Goal: Task Accomplishment & Management: Manage account settings

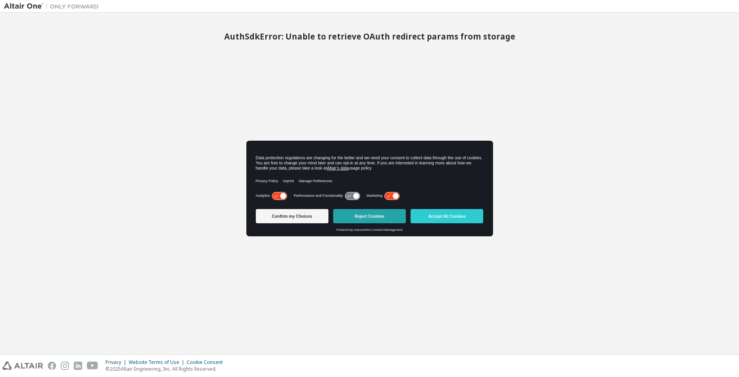
click at [363, 215] on button "Reject Cookies" at bounding box center [369, 216] width 73 height 14
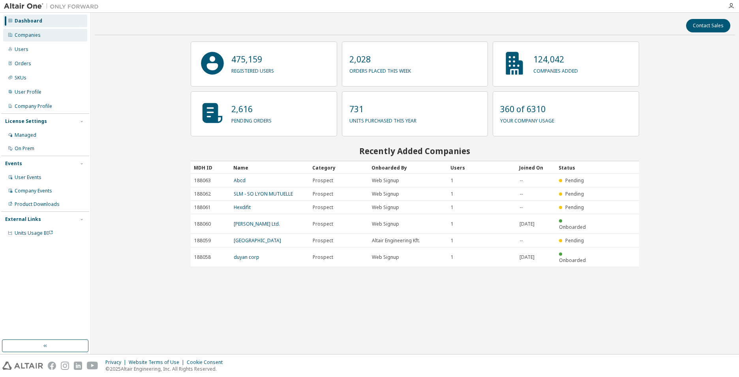
click at [28, 35] on div "Companies" at bounding box center [28, 35] width 26 height 6
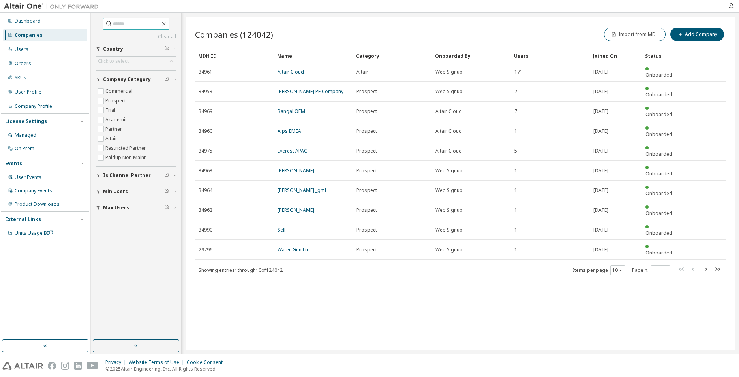
click at [134, 25] on input "text" at bounding box center [136, 24] width 47 height 8
type input "**********"
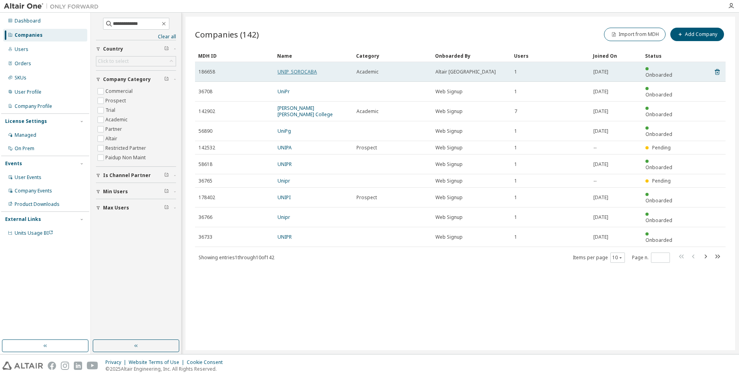
click at [316, 68] on link "UNIP_SOROCABA" at bounding box center [297, 71] width 39 height 7
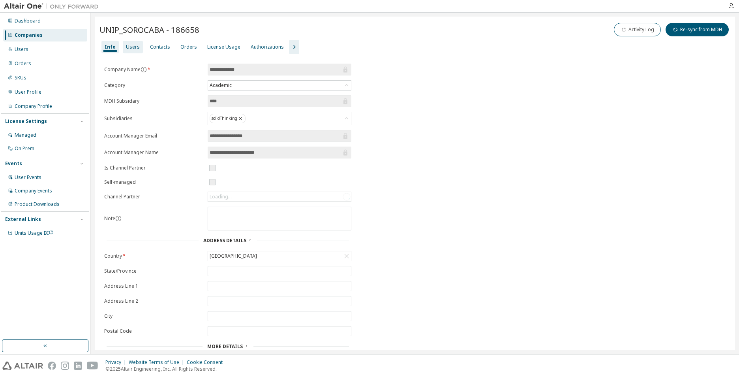
click at [131, 44] on div "Users" at bounding box center [133, 47] width 14 height 6
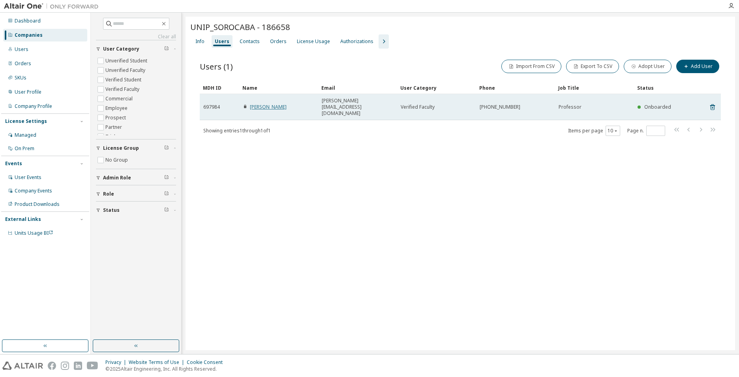
click at [259, 103] on link "[PERSON_NAME]" at bounding box center [268, 106] width 37 height 7
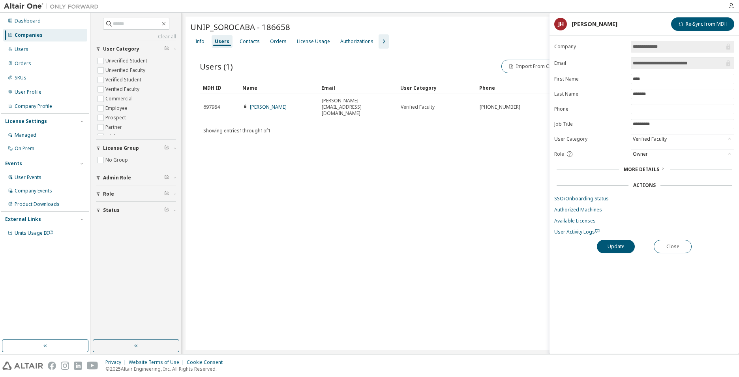
click at [371, 220] on div "UNIP_SOROCABA - 186658 Clear Load Save Save As Field Operator Value Select filt…" at bounding box center [461, 183] width 550 height 333
click at [661, 241] on button "Close" at bounding box center [673, 246] width 38 height 13
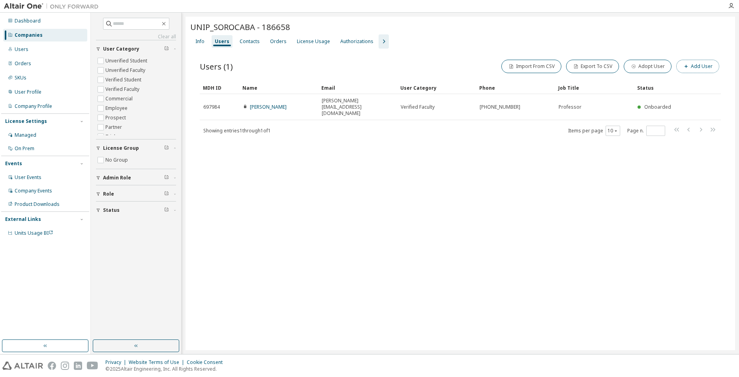
click at [695, 67] on button "Add User" at bounding box center [698, 66] width 43 height 13
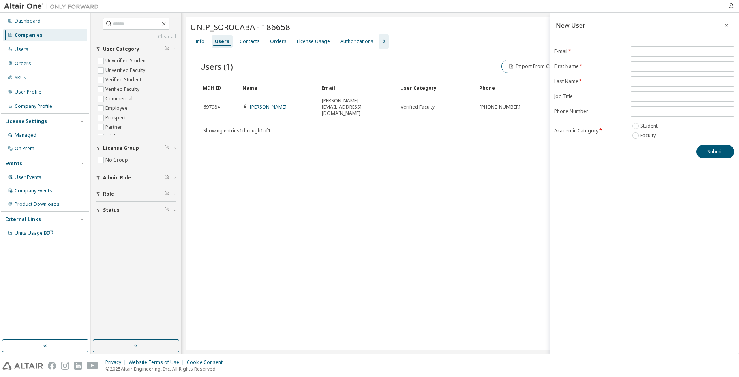
click at [726, 24] on icon "button" at bounding box center [727, 25] width 6 height 6
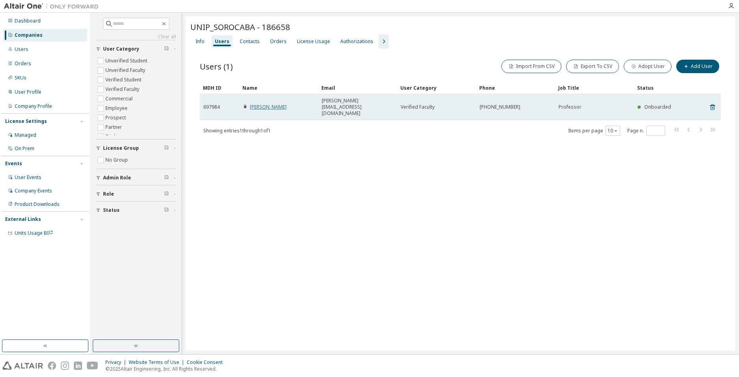
click at [258, 103] on link "[PERSON_NAME]" at bounding box center [268, 106] width 37 height 7
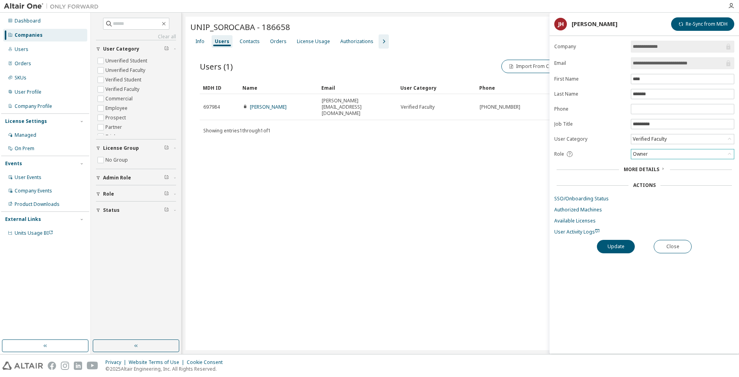
click at [656, 155] on div "Owner" at bounding box center [683, 153] width 103 height 9
click at [618, 247] on button "Update" at bounding box center [616, 246] width 38 height 13
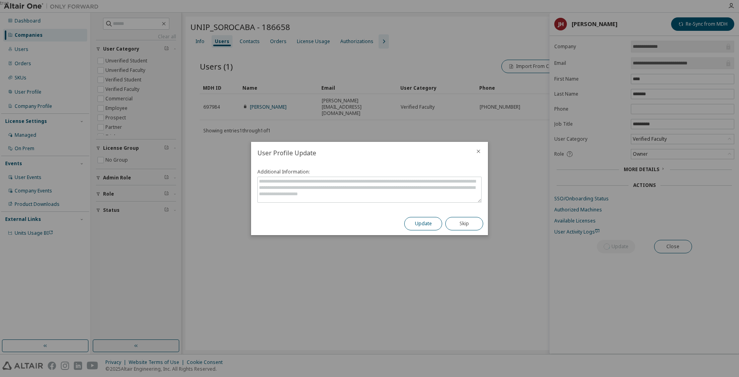
click at [416, 218] on button "Update" at bounding box center [423, 223] width 38 height 13
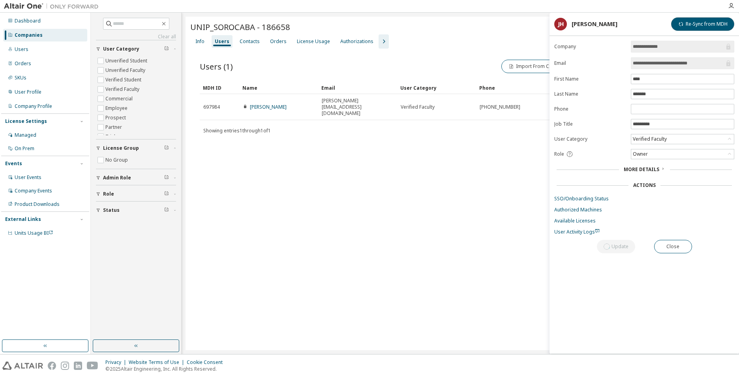
click at [709, 23] on button "Re-Sync from MDH" at bounding box center [702, 23] width 63 height 13
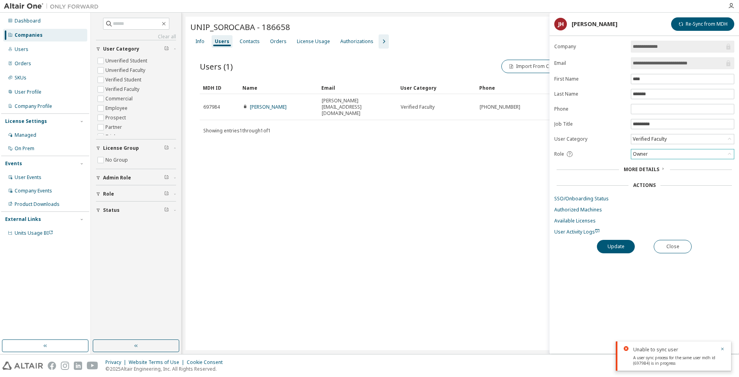
click at [656, 153] on div "Owner" at bounding box center [683, 153] width 103 height 9
click at [410, 204] on div "UNIP_SOROCABA - 186658 Clear Load Save Save As Field Operator Value Select filt…" at bounding box center [461, 183] width 550 height 333
click at [314, 45] on div "License Usage" at bounding box center [313, 41] width 39 height 13
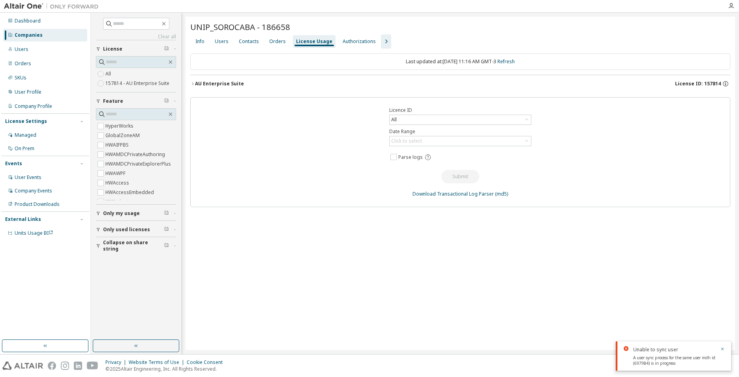
click at [193, 84] on icon "button" at bounding box center [192, 83] width 5 height 5
